Goal: Information Seeking & Learning: Learn about a topic

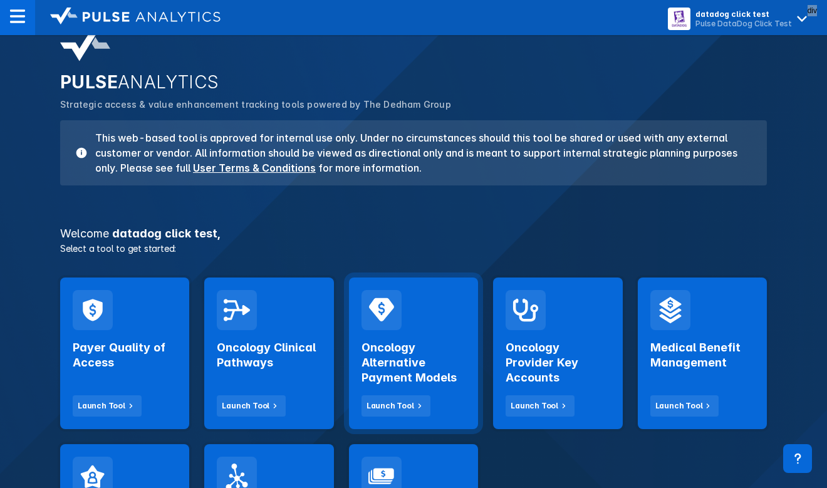
scroll to position [45, 0]
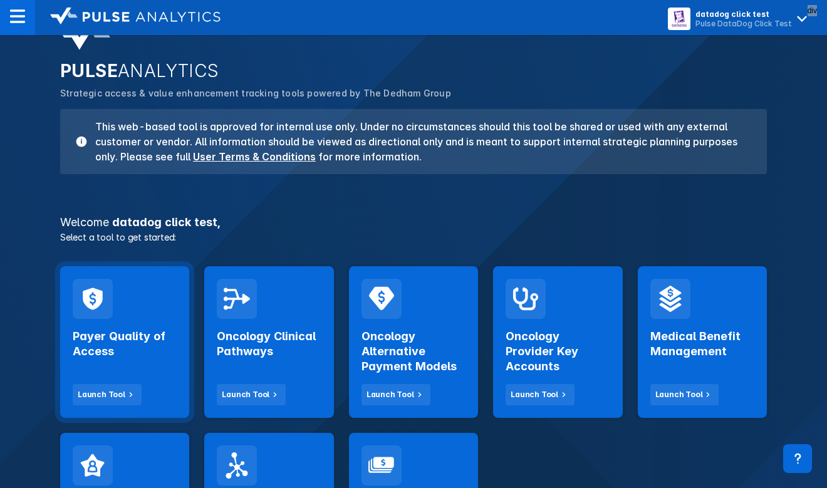
click at [155, 306] on div "Payer Quality of Access Launch Tool" at bounding box center [124, 342] width 129 height 152
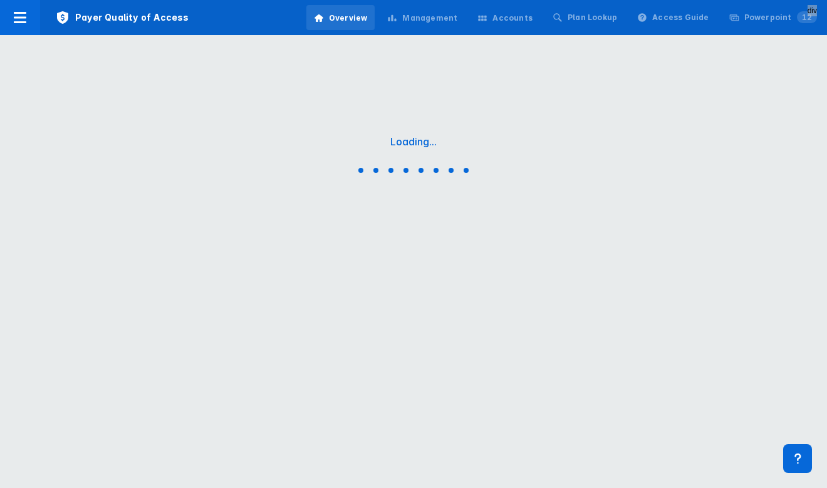
click at [531, 8] on div "Accounts" at bounding box center [505, 18] width 70 height 26
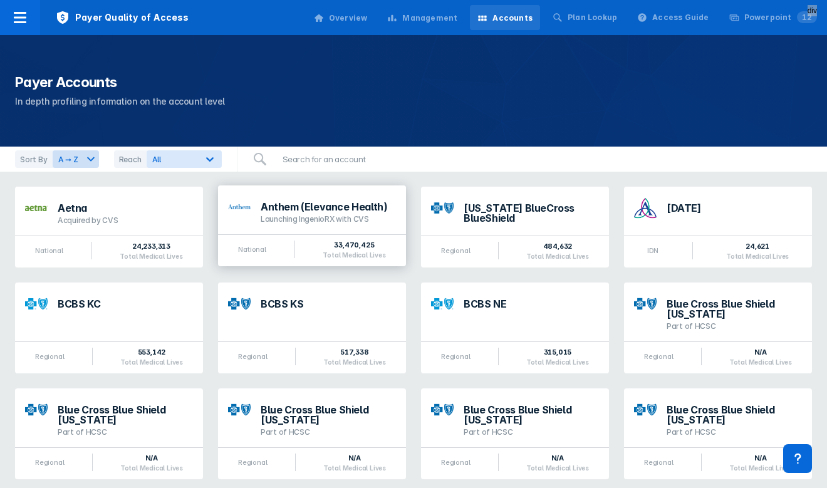
click at [301, 213] on div "Anthem (Elevance Health) Launching IngenioRX with CVS" at bounding box center [328, 213] width 135 height 23
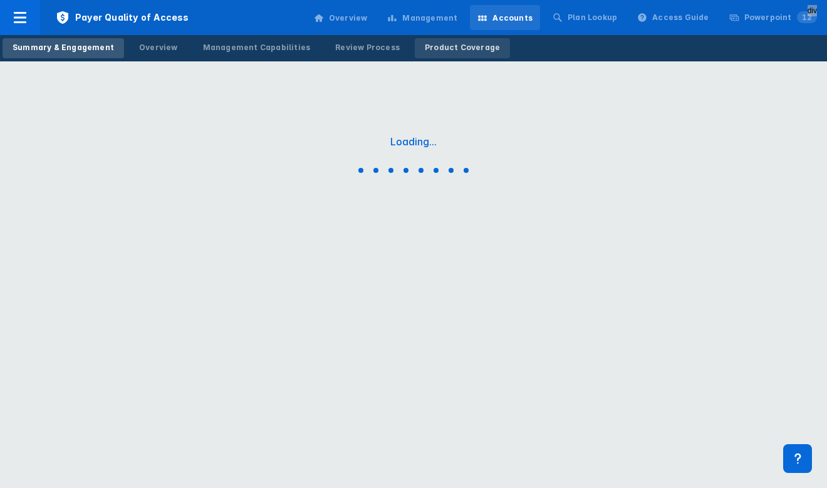
click at [450, 48] on div "Product Coverage" at bounding box center [462, 47] width 75 height 11
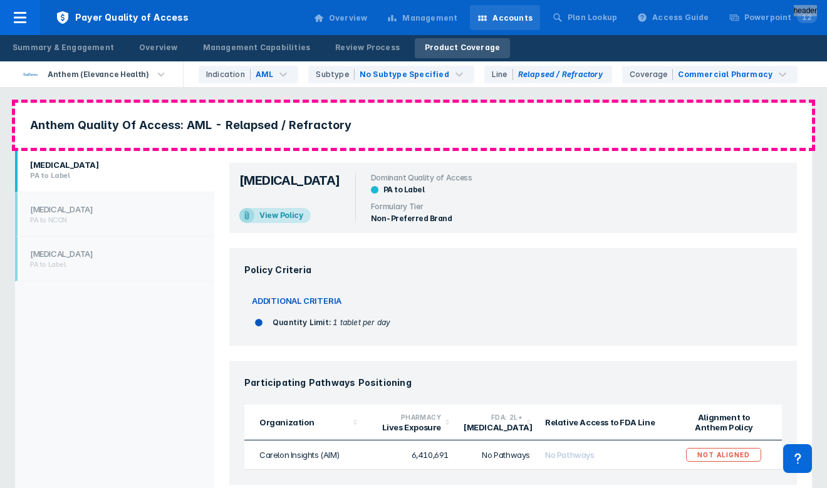
click at [250, 113] on header "Anthem Quality Of Access: AML - Relapsed / Refractory" at bounding box center [413, 125] width 797 height 45
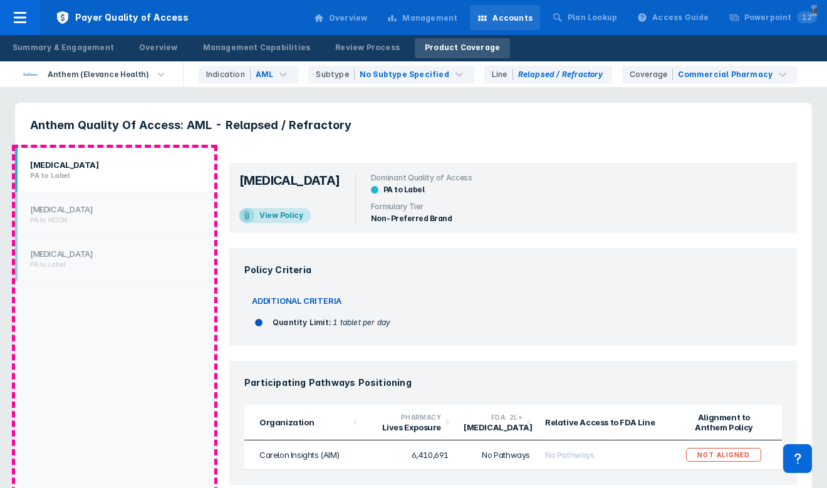
click at [167, 317] on ul "Idhifa PA to Label Nexavar PA to NCCN Tibsovo PA to Label" at bounding box center [114, 324] width 199 height 352
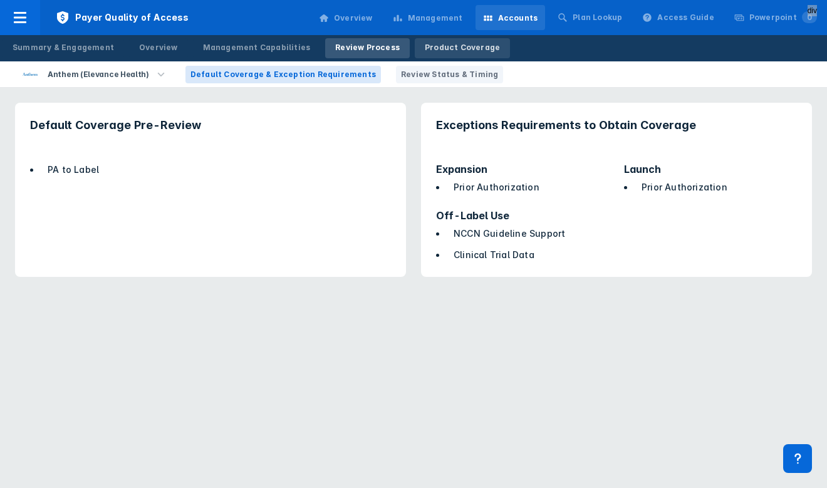
click at [423, 54] on link "Product Coverage" at bounding box center [462, 48] width 95 height 20
